Goal: Navigation & Orientation: Find specific page/section

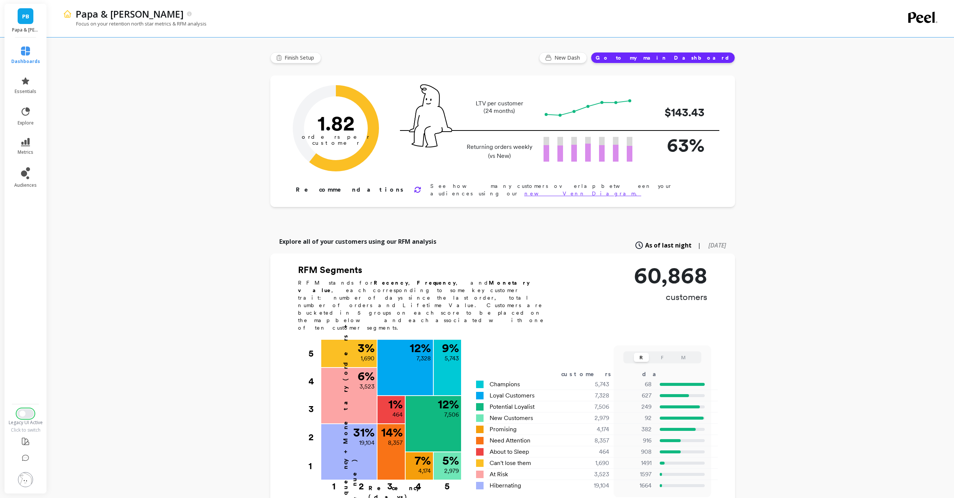
click at [28, 413] on button "Switch to New UI" at bounding box center [25, 413] width 16 height 9
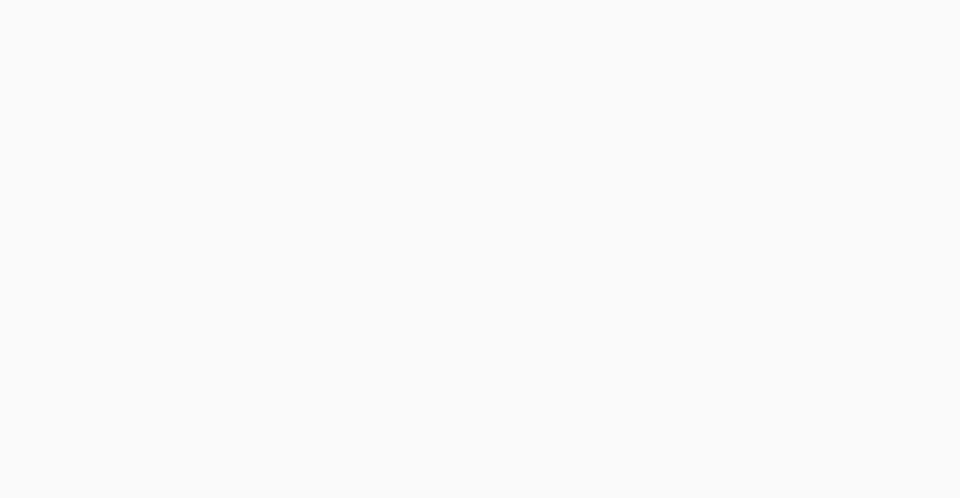
click at [25, 0] on html at bounding box center [480, 0] width 960 height 0
click at [22, 82] on icon at bounding box center [25, 81] width 9 height 8
click at [22, 83] on icon at bounding box center [25, 81] width 9 height 8
click at [26, 79] on icon at bounding box center [25, 81] width 9 height 8
click at [106, 52] on span "Revenue" at bounding box center [107, 52] width 72 height 7
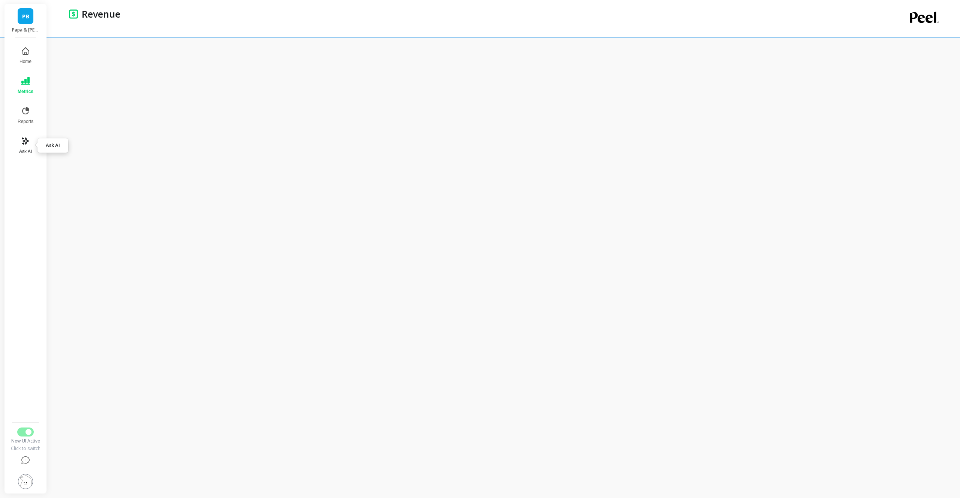
click at [26, 145] on icon at bounding box center [25, 140] width 9 height 9
click at [27, 111] on icon at bounding box center [25, 110] width 9 height 9
click at [30, 429] on button "Switch to Legacy UI" at bounding box center [25, 431] width 16 height 9
